Goal: Check status: Verify the current state of an ongoing process or item

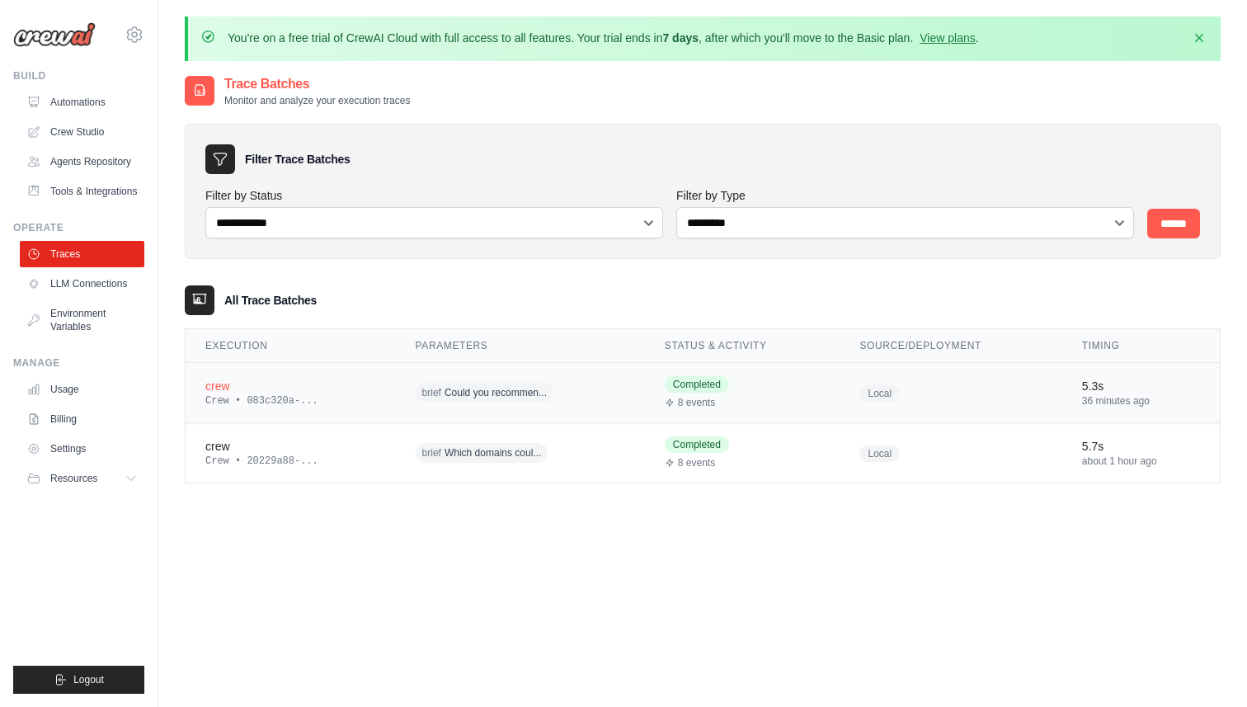
click at [307, 394] on div "Crew • 083c320a-..." at bounding box center [290, 400] width 171 height 13
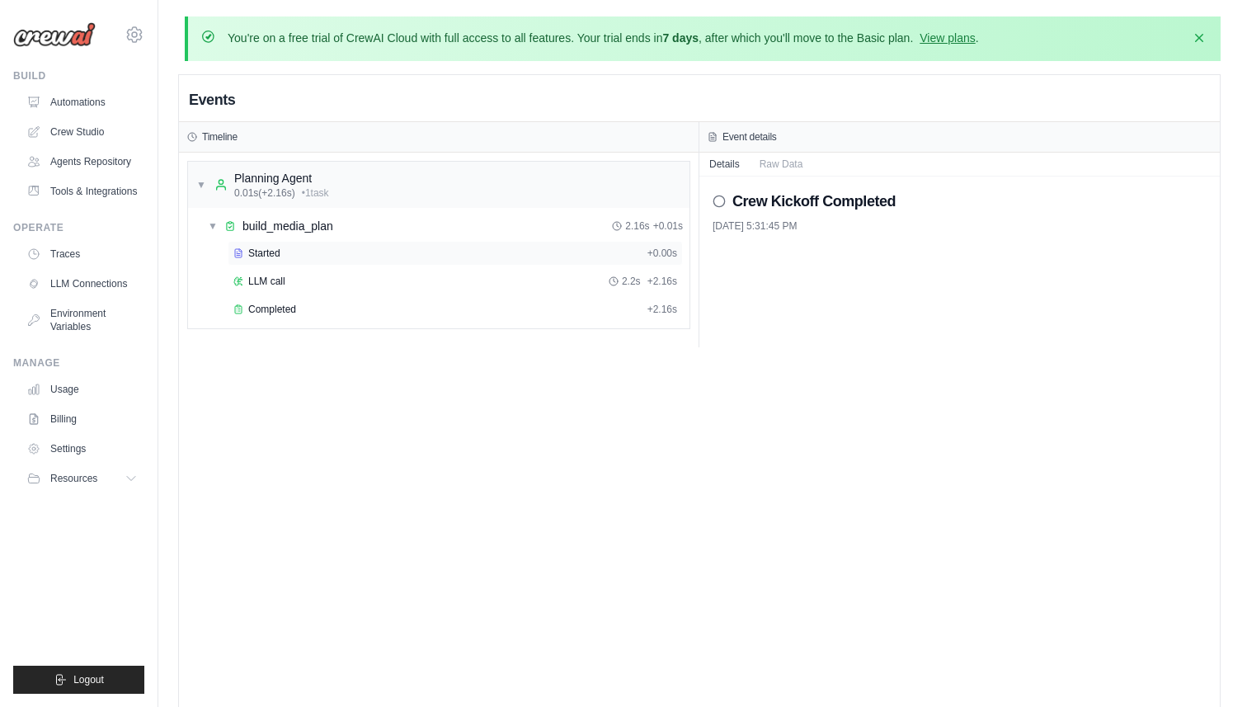
click at [276, 254] on span "Started" at bounding box center [264, 253] width 32 height 13
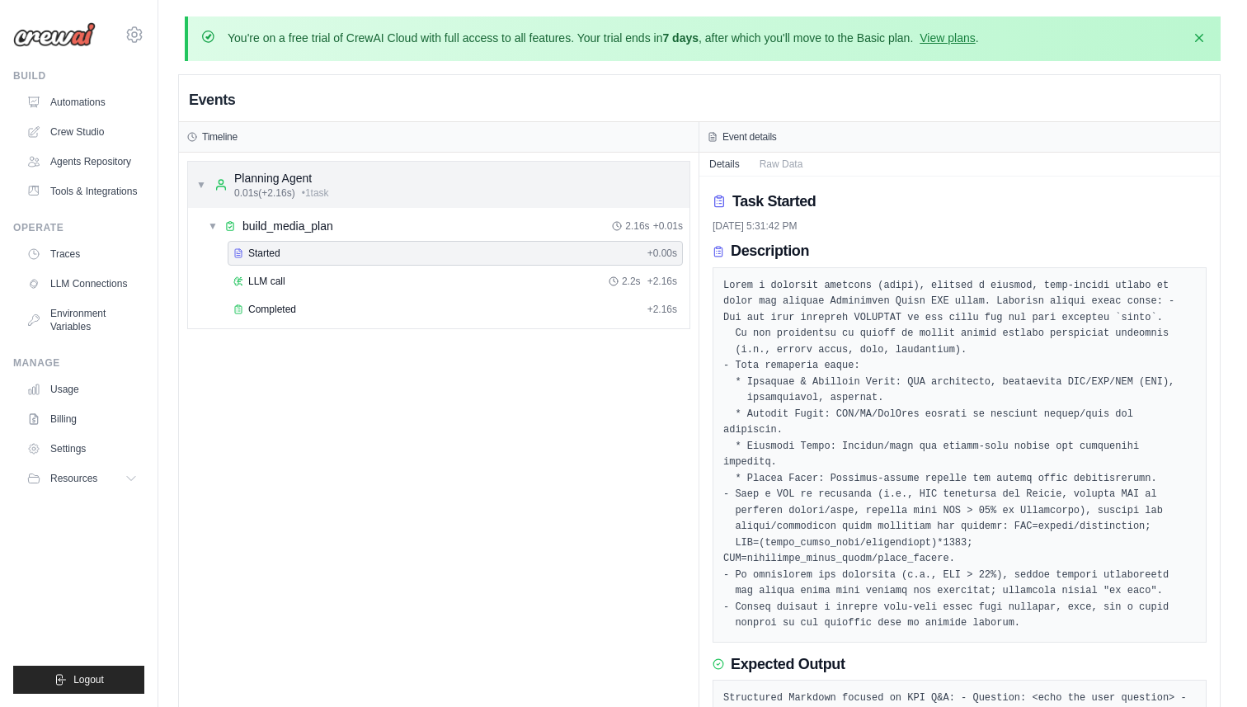
click at [304, 204] on div "▼ Planning Agent 0.01s (+2.16s) • 1 task" at bounding box center [438, 185] width 501 height 46
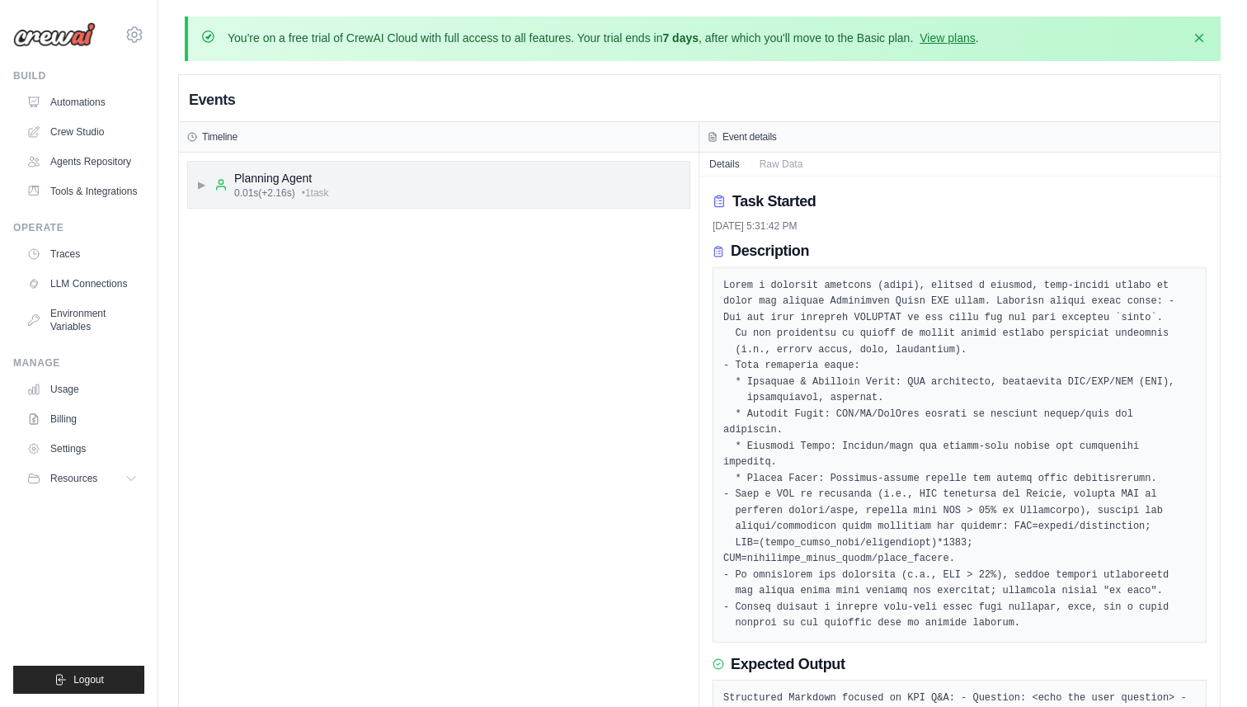
click at [523, 206] on div "▶ Planning Agent 0.01s (+2.16s) • 1 task" at bounding box center [438, 185] width 501 height 46
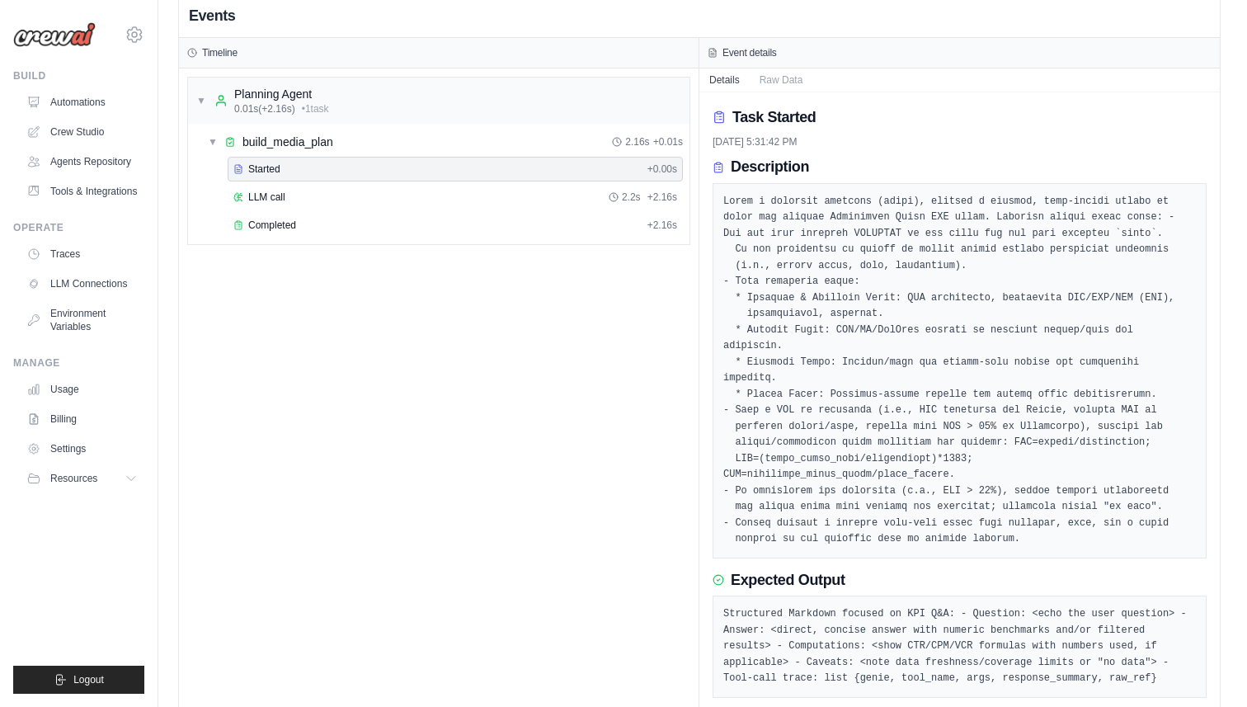
scroll to position [131, 0]
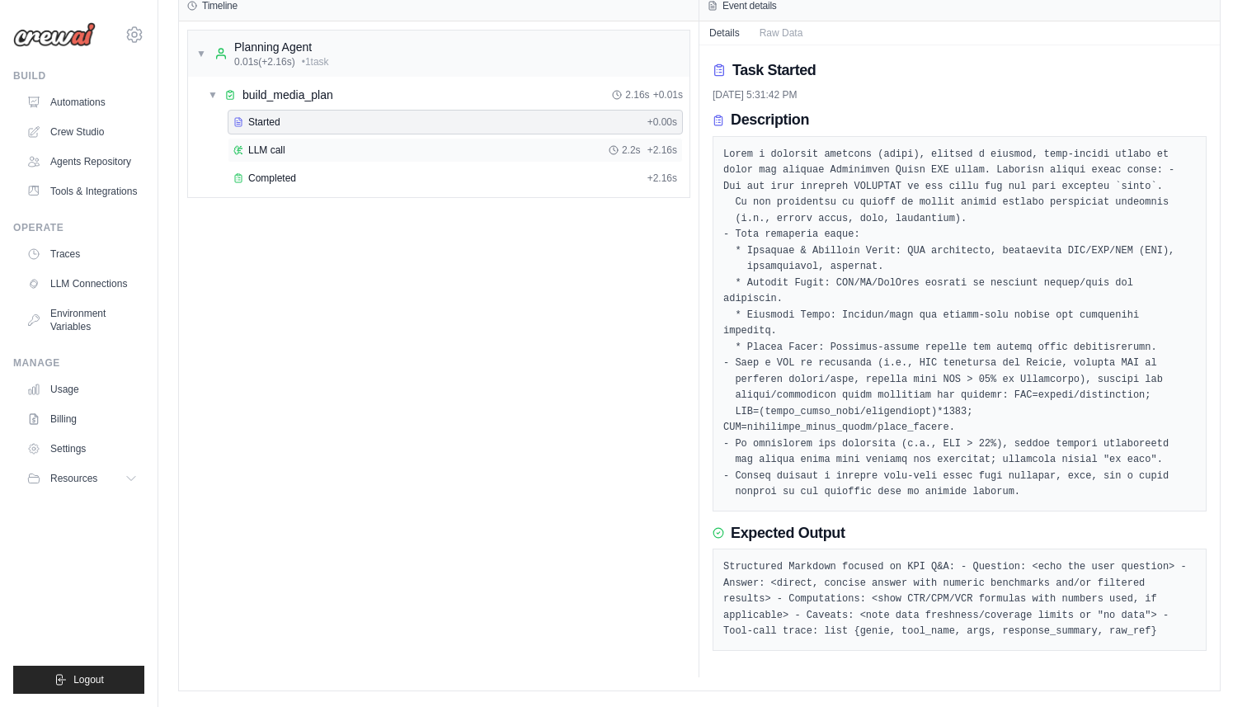
click at [293, 152] on div "LLM call 2.2s + 2.16s" at bounding box center [455, 149] width 444 height 13
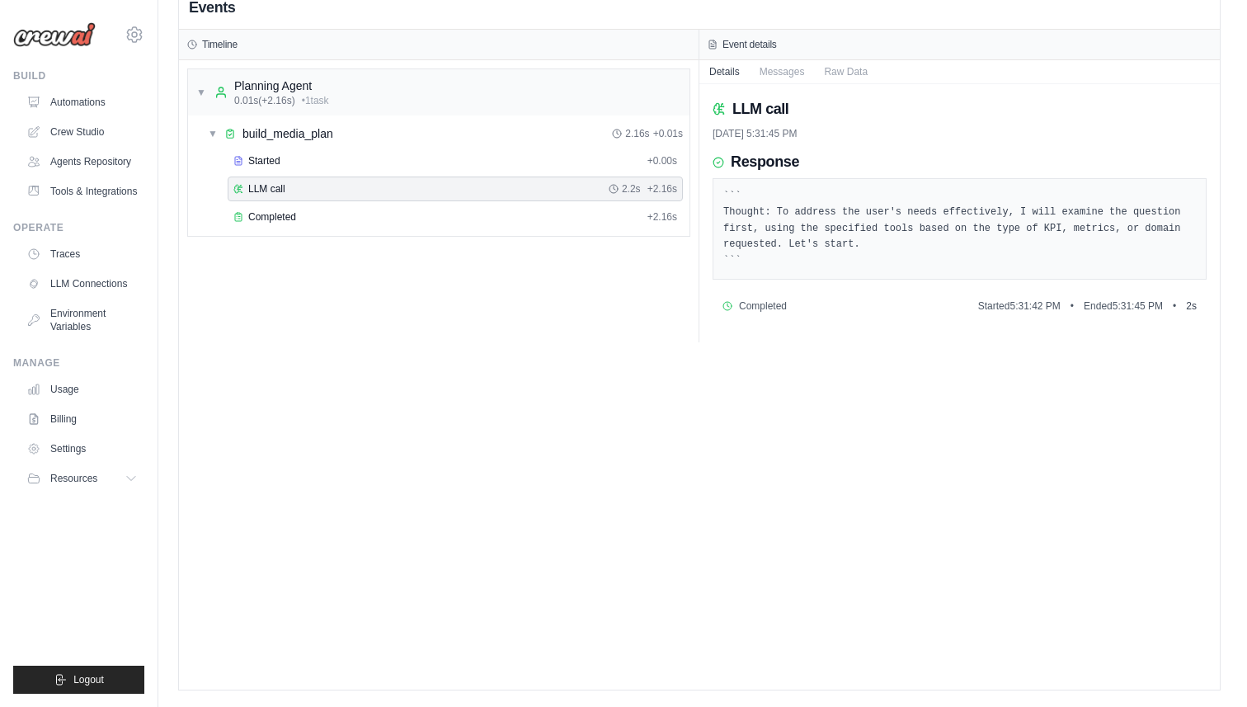
scroll to position [92, 0]
click at [427, 211] on div "Completed" at bounding box center [436, 217] width 407 height 13
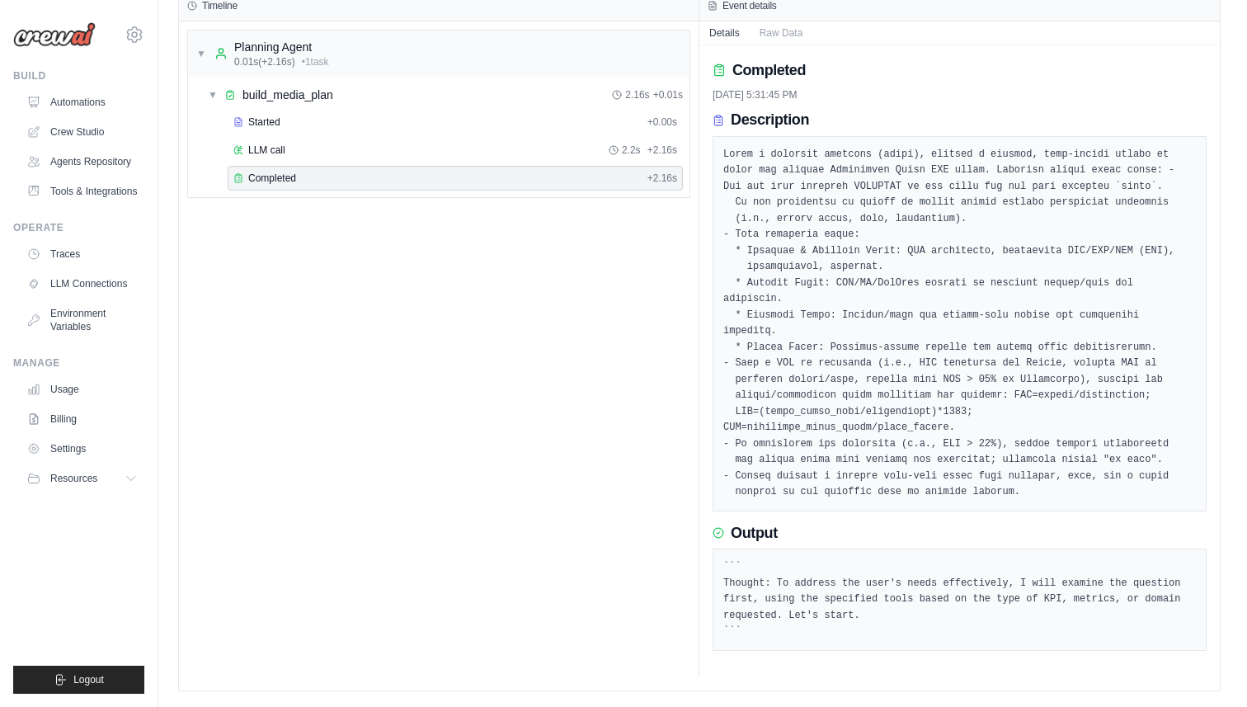
scroll to position [0, 0]
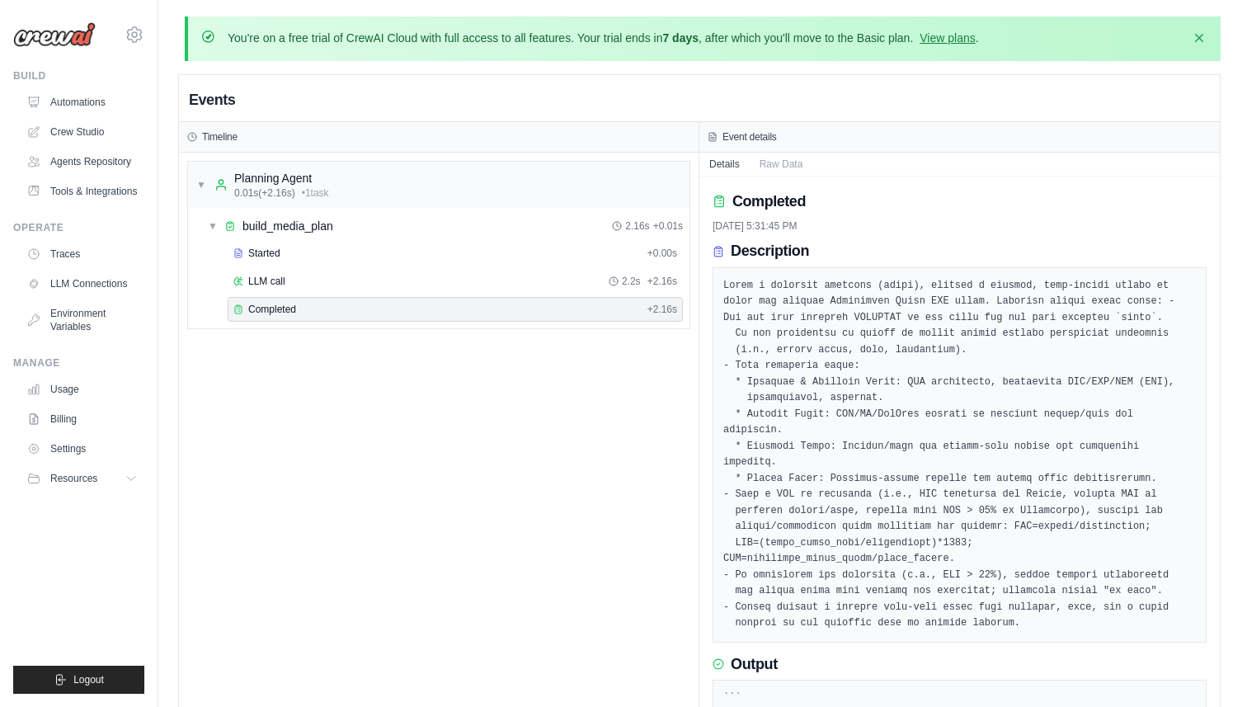
click at [786, 178] on div "Completed [DATE] 5:31:45 PM Description Output ``` Thought: To address the user…" at bounding box center [959, 492] width 520 height 632
click at [786, 164] on button "Raw Data" at bounding box center [782, 163] width 64 height 23
